Goal: Communication & Community: Connect with others

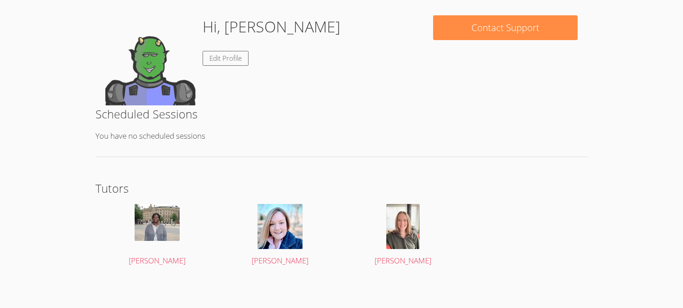
scroll to position [119, 0]
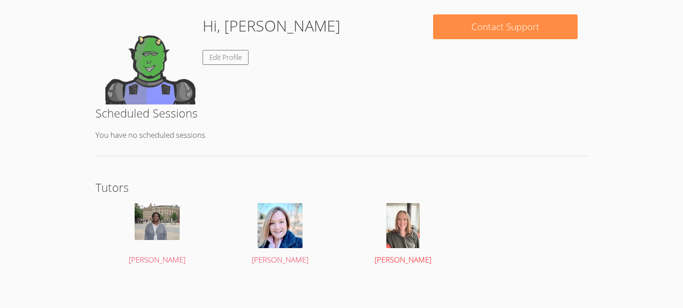
click at [392, 235] on img at bounding box center [402, 225] width 33 height 45
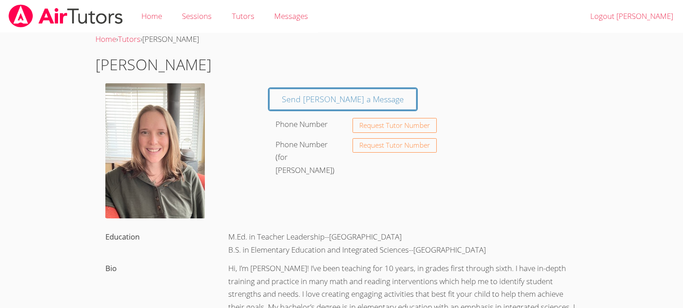
click at [146, 138] on img at bounding box center [154, 150] width 99 height 135
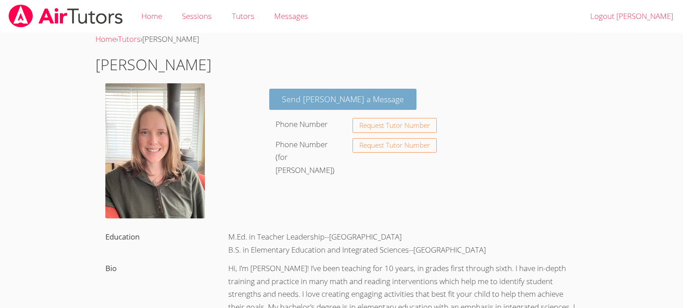
click at [328, 93] on link "Send [PERSON_NAME] a Message" at bounding box center [342, 99] width 147 height 21
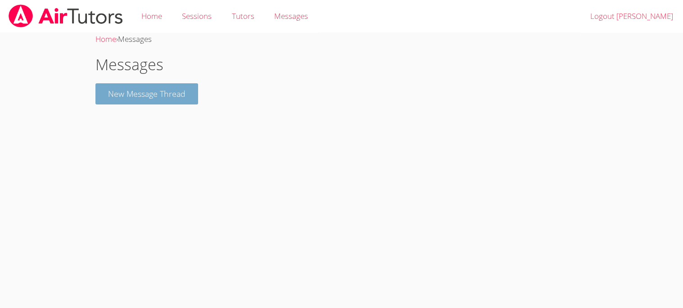
click at [181, 90] on button "New Message Thread" at bounding box center [146, 93] width 103 height 21
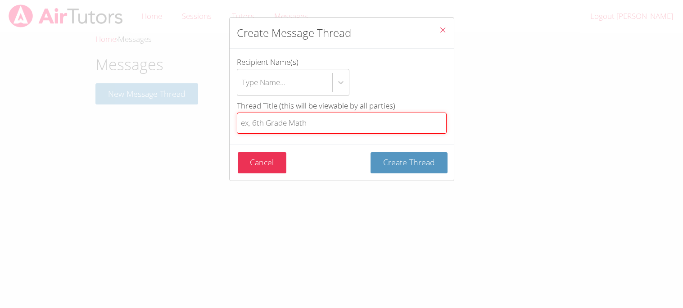
click at [305, 126] on input "Thread Title (this will be viewable by all parties)" at bounding box center [342, 122] width 210 height 21
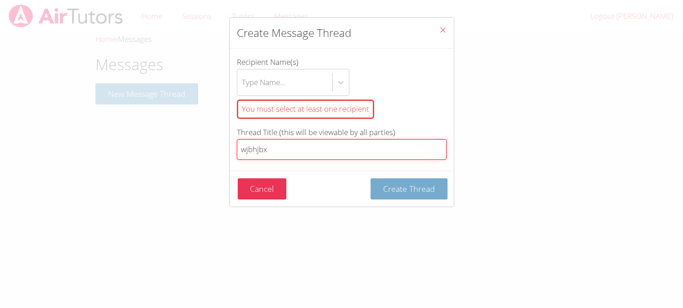
type input "wjbhjbx"
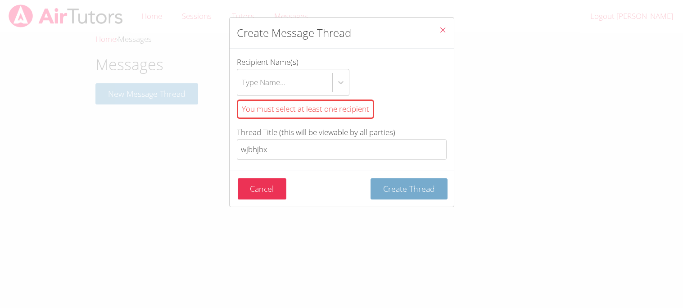
click at [415, 190] on span "Create Thread" at bounding box center [409, 188] width 52 height 11
